Goal: Transaction & Acquisition: Download file/media

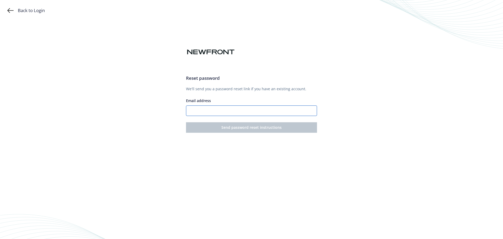
click at [202, 112] on input "Email address" at bounding box center [251, 110] width 131 height 10
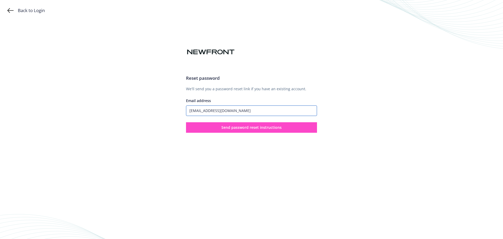
type input "[EMAIL_ADDRESS][DOMAIN_NAME]"
click at [247, 129] on span "Send password reset instructions" at bounding box center [251, 127] width 60 height 5
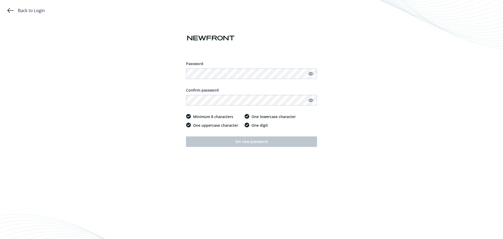
click at [312, 72] on icon "Show password" at bounding box center [310, 73] width 5 height 3
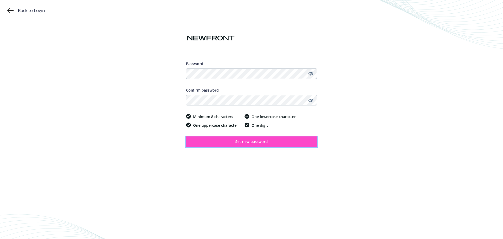
click at [252, 143] on span "Set new password" at bounding box center [251, 141] width 32 height 5
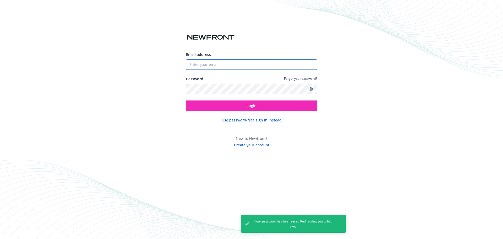
click at [214, 63] on input "Email address" at bounding box center [251, 64] width 131 height 10
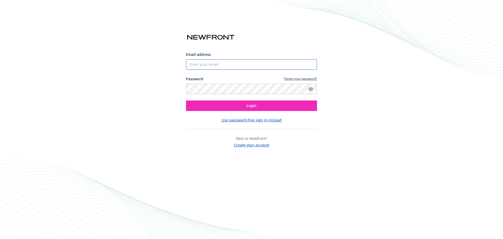
click at [202, 67] on input "Email address" at bounding box center [251, 64] width 131 height 10
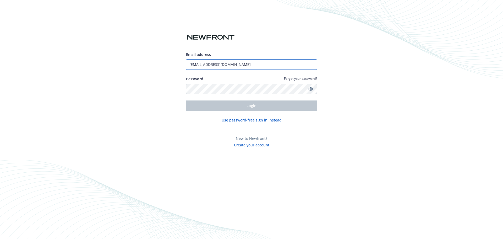
type input "[EMAIL_ADDRESS][DOMAIN_NAME]"
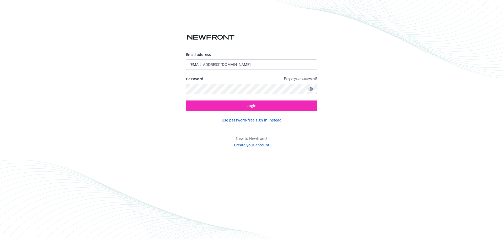
click at [311, 88] on icon "Show password" at bounding box center [310, 88] width 5 height 5
click at [311, 88] on icon "Hide password" at bounding box center [310, 89] width 6 height 6
click at [250, 105] on span "Login" at bounding box center [251, 105] width 10 height 5
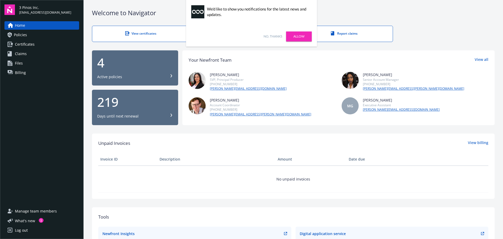
click at [348, 6] on div "Welcome to Navigator View certificates View auto IDs Report claims 4 Active pol…" at bounding box center [293, 189] width 419 height 378
click at [18, 34] on span "Policies" at bounding box center [20, 35] width 13 height 8
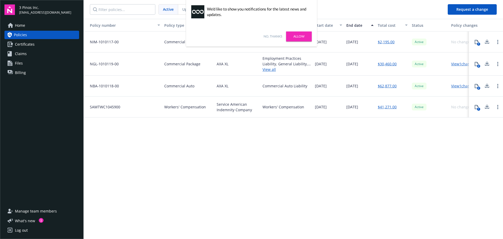
click at [297, 36] on link "Allow" at bounding box center [299, 36] width 26 height 10
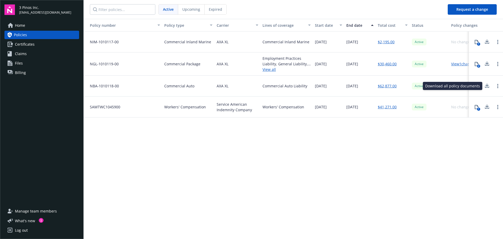
click at [487, 85] on icon at bounding box center [487, 85] width 6 height 7
